Goal: Task Accomplishment & Management: Manage account settings

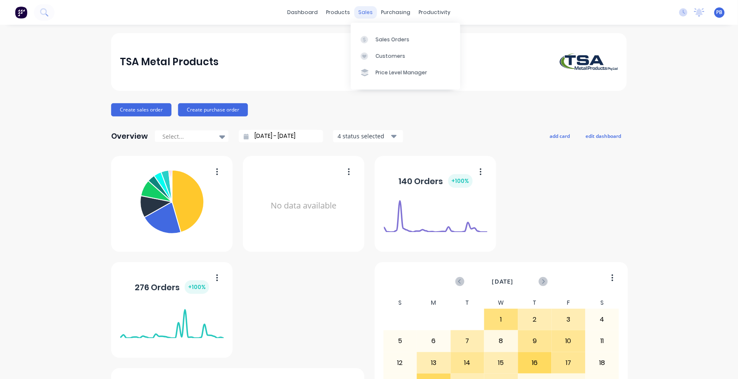
click at [359, 11] on div "sales" at bounding box center [366, 12] width 23 height 12
click at [388, 38] on div "Sales Orders" at bounding box center [393, 39] width 34 height 7
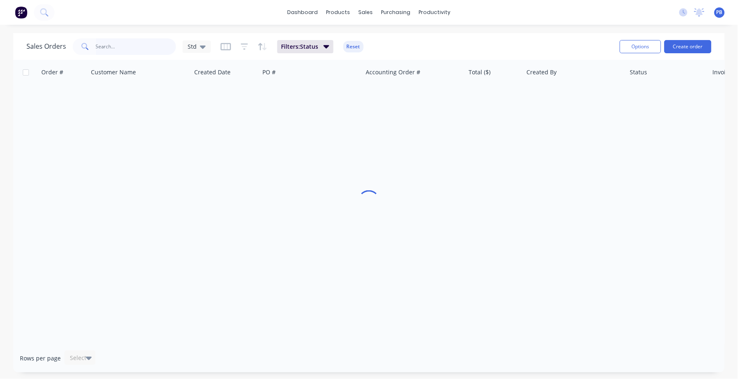
click at [124, 49] on input "text" at bounding box center [136, 46] width 81 height 17
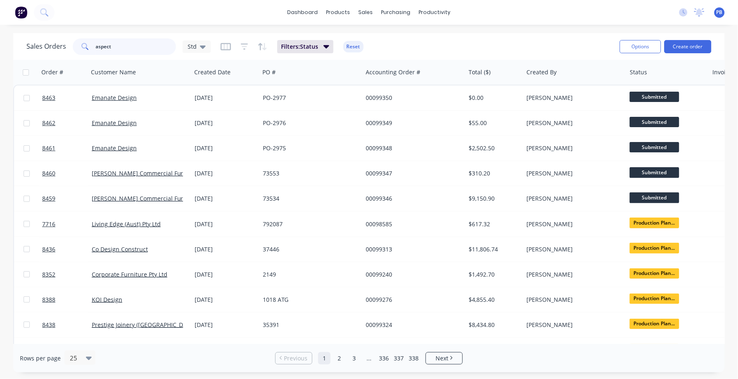
type input "aspect"
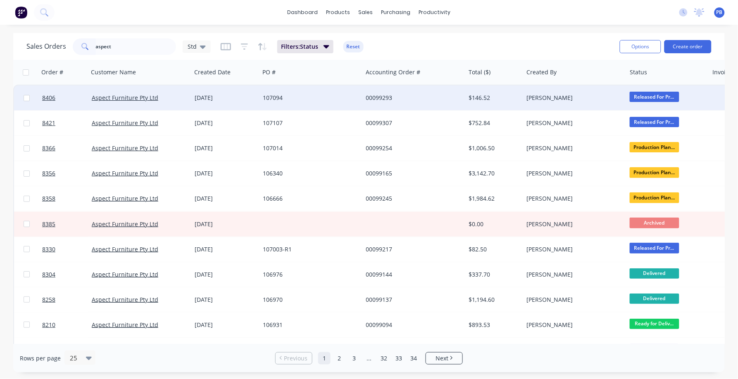
click at [486, 100] on div "$146.52" at bounding box center [493, 98] width 48 height 8
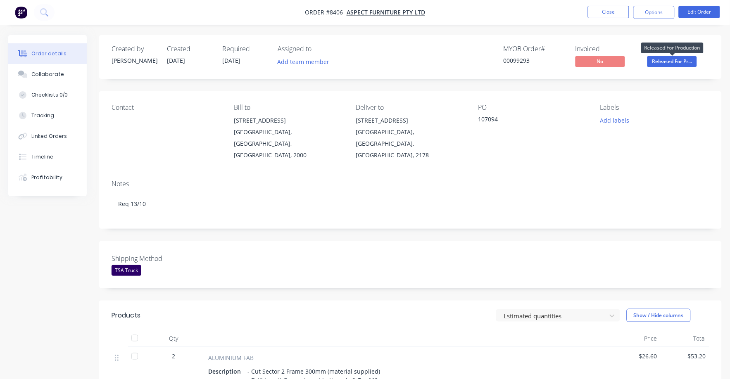
click at [680, 59] on span "Released For Pr..." at bounding box center [673, 61] width 50 height 10
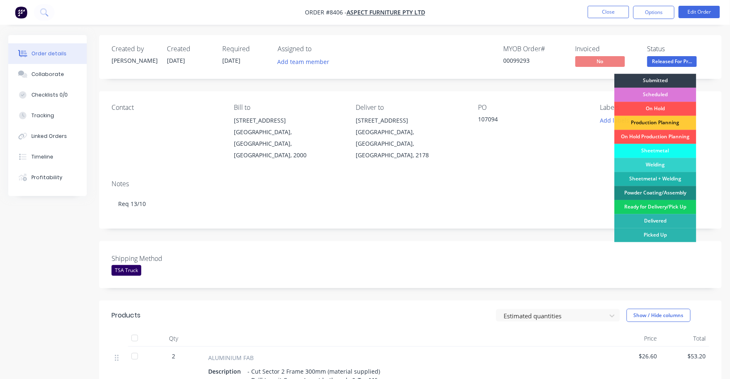
click at [667, 207] on div "Ready for Delivery/Pick Up" at bounding box center [656, 207] width 82 height 14
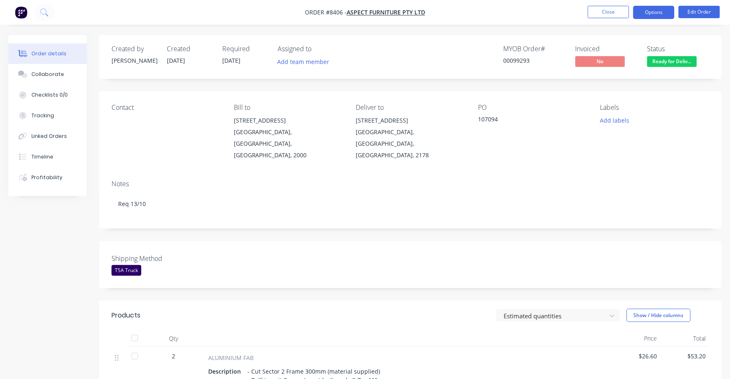
click at [657, 14] on button "Options" at bounding box center [654, 12] width 41 height 13
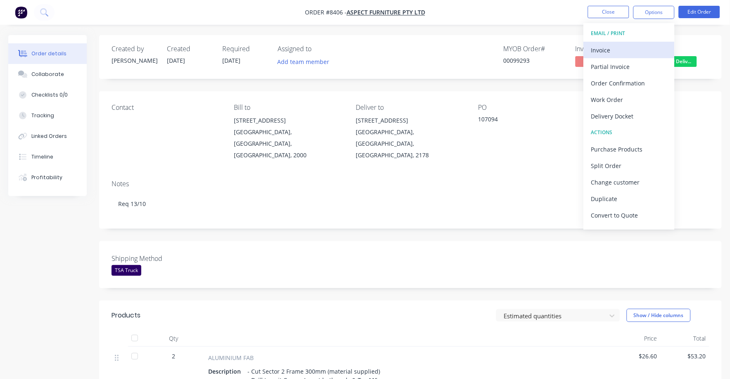
click at [606, 51] on div "Invoice" at bounding box center [630, 50] width 76 height 12
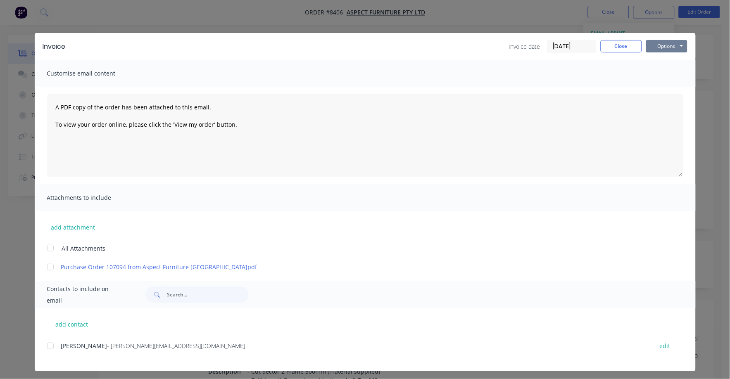
click at [662, 42] on button "Options" at bounding box center [667, 46] width 41 height 12
click at [655, 74] on button "Print" at bounding box center [673, 75] width 53 height 14
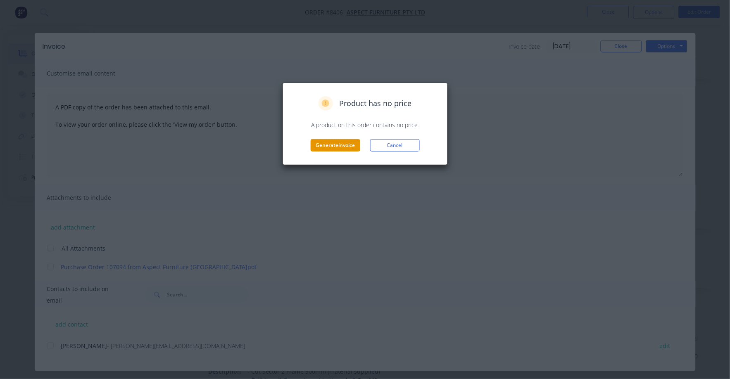
click at [332, 148] on button "Generate invoice" at bounding box center [336, 145] width 50 height 12
